Goal: Navigation & Orientation: Find specific page/section

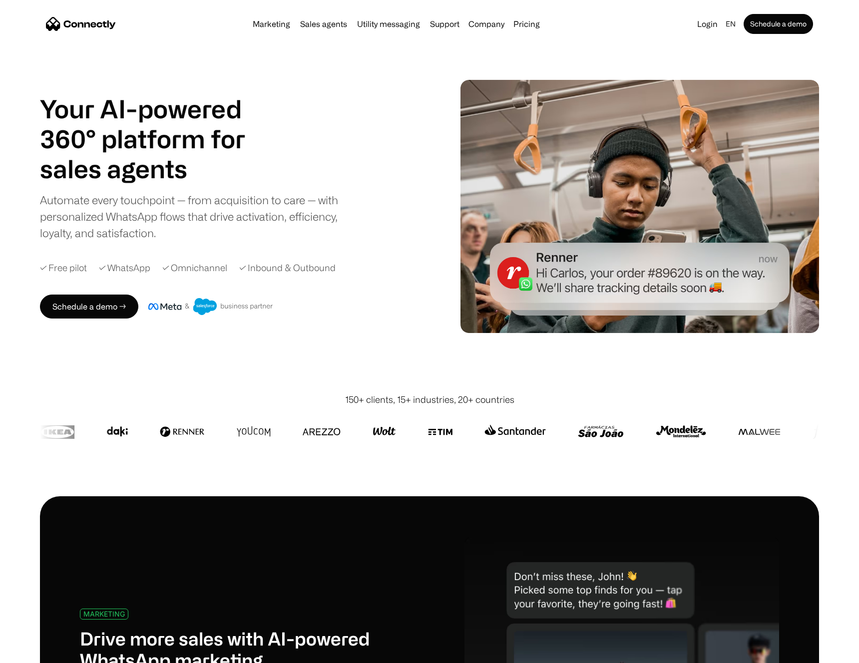
click at [188, 141] on h1 "Your AI-powered 360° platform for" at bounding box center [155, 124] width 230 height 60
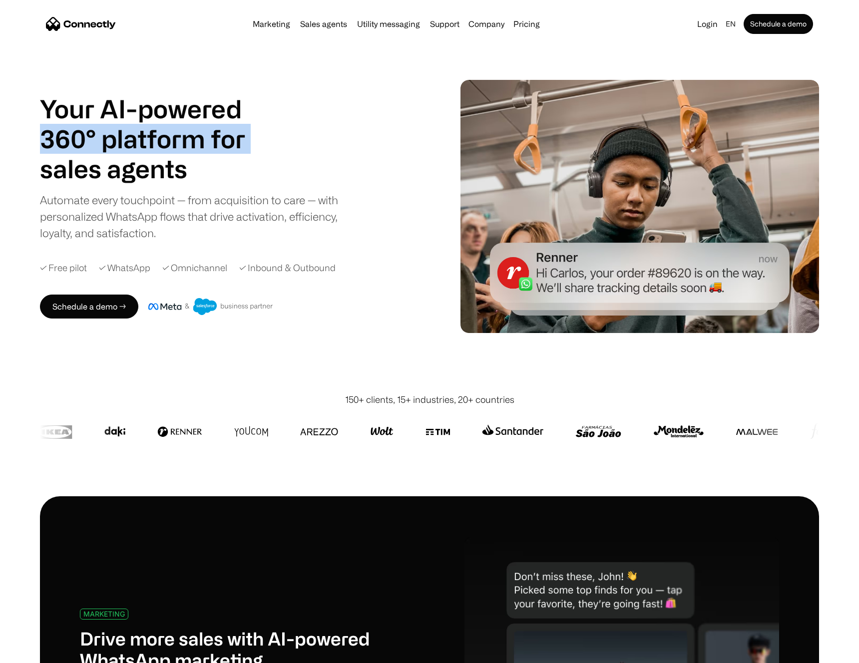
click at [188, 141] on h1 "Your AI-powered 360° platform for" at bounding box center [155, 124] width 230 height 60
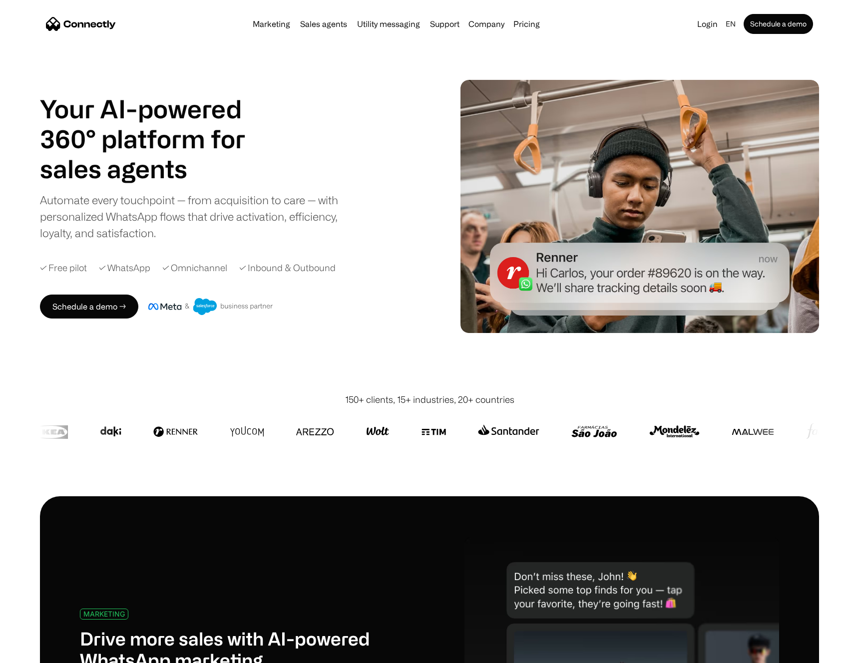
click at [201, 160] on h1 "sales agents" at bounding box center [155, 169] width 230 height 30
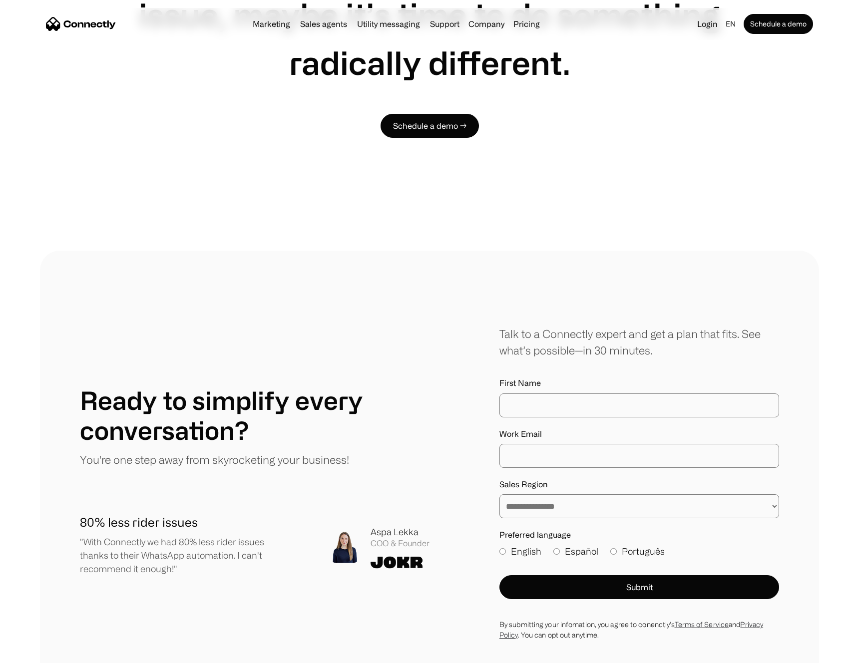
scroll to position [5336, 0]
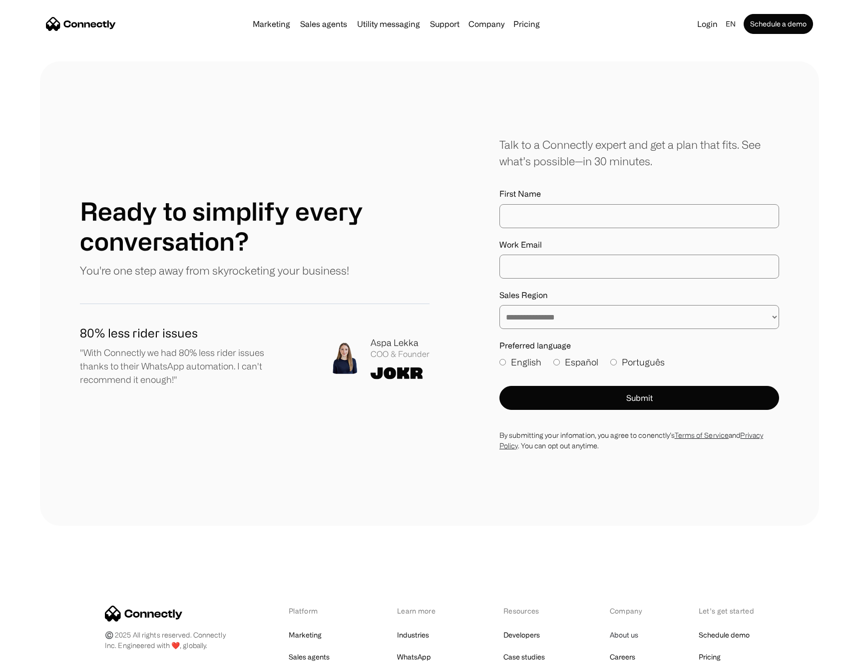
click at [629, 629] on link "About us" at bounding box center [624, 636] width 28 height 14
